Goal: Task Accomplishment & Management: Manage account settings

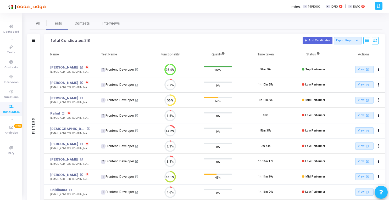
click at [379, 5] on icon at bounding box center [378, 6] width 4 height 6
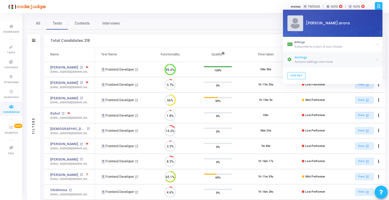
click at [306, 59] on div "Settings" at bounding box center [334, 57] width 81 height 4
select select "91"
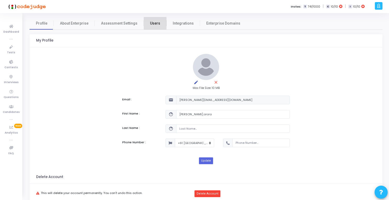
click at [153, 21] on span "Users" at bounding box center [155, 23] width 10 height 5
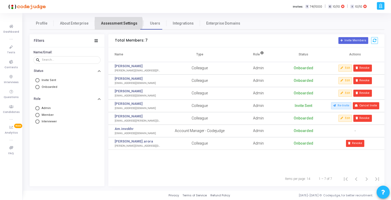
click at [116, 23] on span "Assessment Settings" at bounding box center [119, 23] width 36 height 5
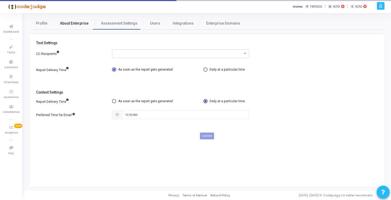
click at [74, 23] on span "About Enterprise" at bounding box center [74, 23] width 28 height 5
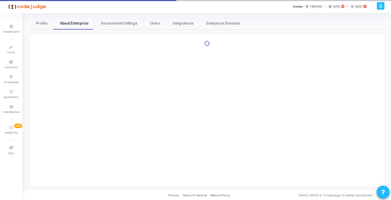
select select
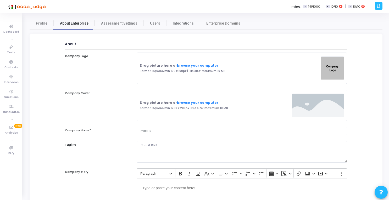
select select
click at [214, 25] on span "Enterprise Domains" at bounding box center [223, 23] width 34 height 5
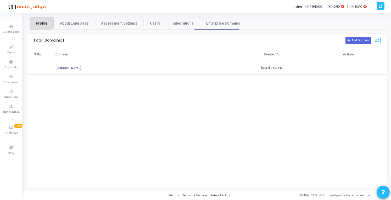
click at [38, 23] on span "Profile" at bounding box center [42, 23] width 12 height 5
select select "91"
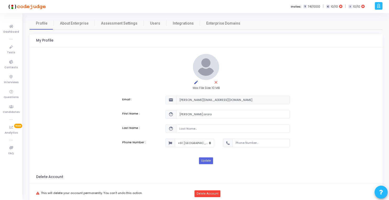
click at [377, 8] on icon at bounding box center [378, 6] width 4 height 6
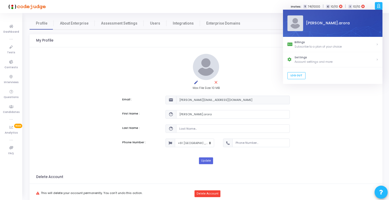
click at [259, 49] on kt-portlet-body "edit close Max File Size: 10 MB Email : mail [PERSON_NAME][EMAIL_ADDRESS][DOMAI…" at bounding box center [206, 108] width 352 height 123
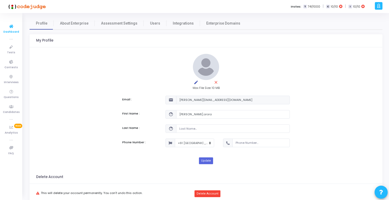
click at [9, 26] on icon at bounding box center [11, 26] width 11 height 7
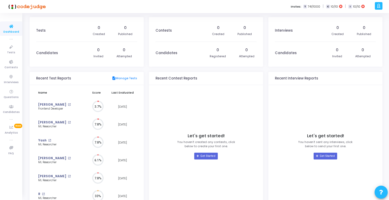
scroll to position [12, 6]
click at [24, 6] on img at bounding box center [26, 6] width 39 height 10
